Goal: Find specific page/section: Find specific page/section

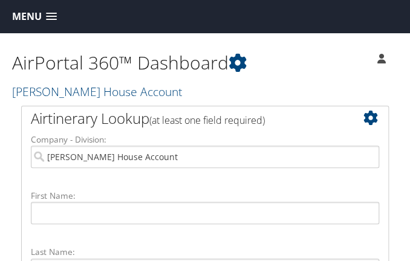
click at [48, 18] on span at bounding box center [51, 17] width 11 height 8
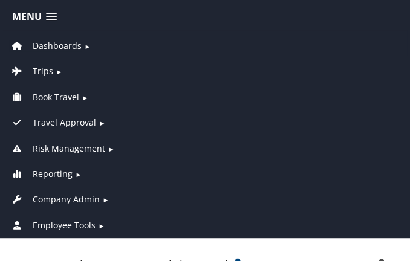
click at [55, 47] on span "Dashboards" at bounding box center [57, 45] width 49 height 13
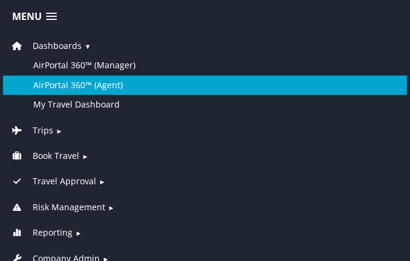
click at [58, 85] on link "AirPortal 360™ (Agent)" at bounding box center [205, 85] width 404 height 19
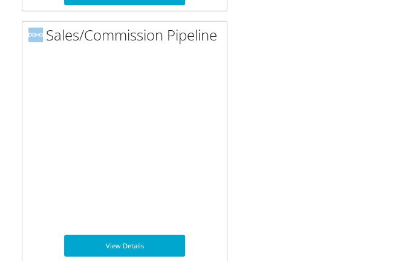
scroll to position [2694, 0]
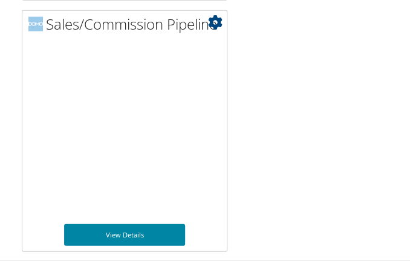
click at [139, 233] on link "View Details" at bounding box center [124, 236] width 121 height 22
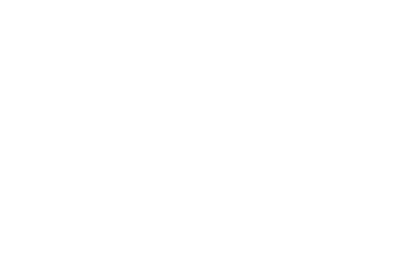
scroll to position [193, 0]
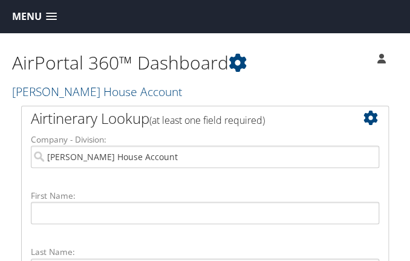
click at [51, 16] on span at bounding box center [51, 17] width 11 height 8
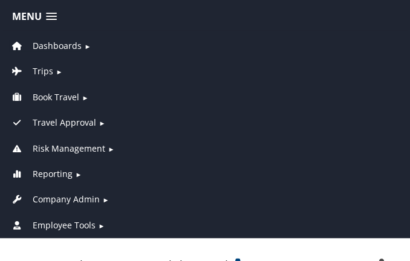
click at [71, 44] on span "Dashboards" at bounding box center [57, 45] width 49 height 13
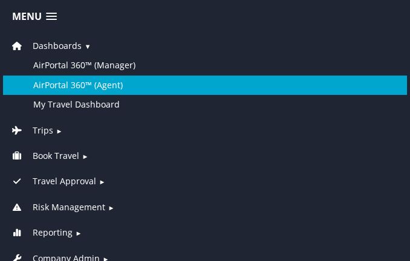
click at [74, 82] on link "AirPortal 360™ (Agent)" at bounding box center [205, 85] width 404 height 19
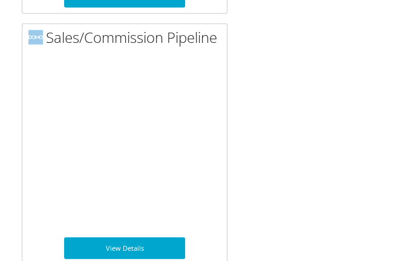
scroll to position [2694, 0]
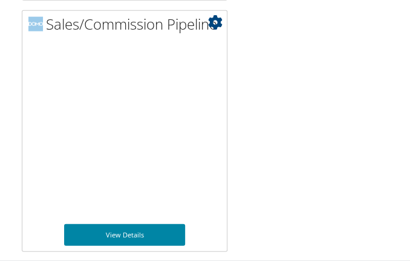
click at [125, 238] on link "View Details" at bounding box center [124, 236] width 121 height 22
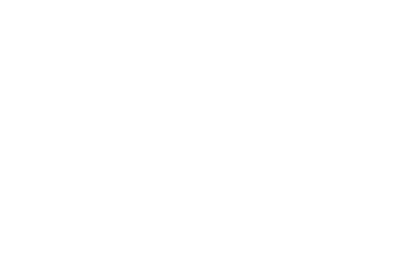
scroll to position [176, 0]
